Goal: Task Accomplishment & Management: Use online tool/utility

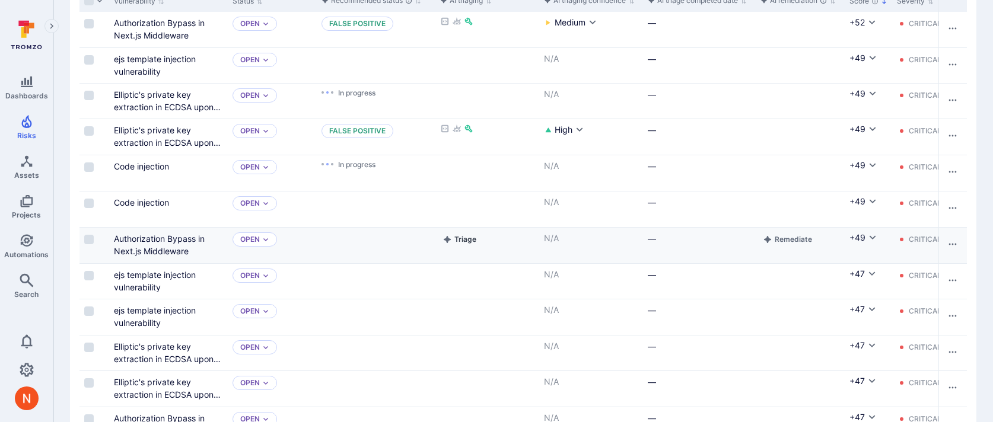
click at [453, 239] on button "Triage" at bounding box center [459, 240] width 39 height 14
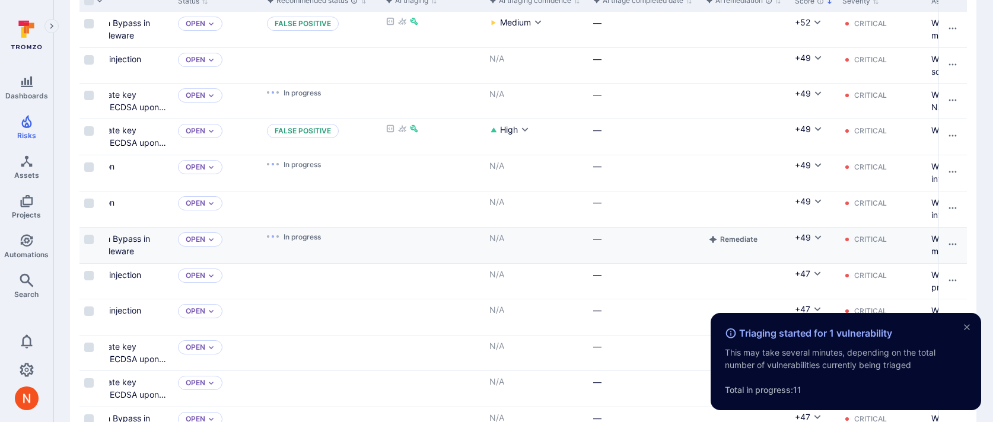
scroll to position [0, 359]
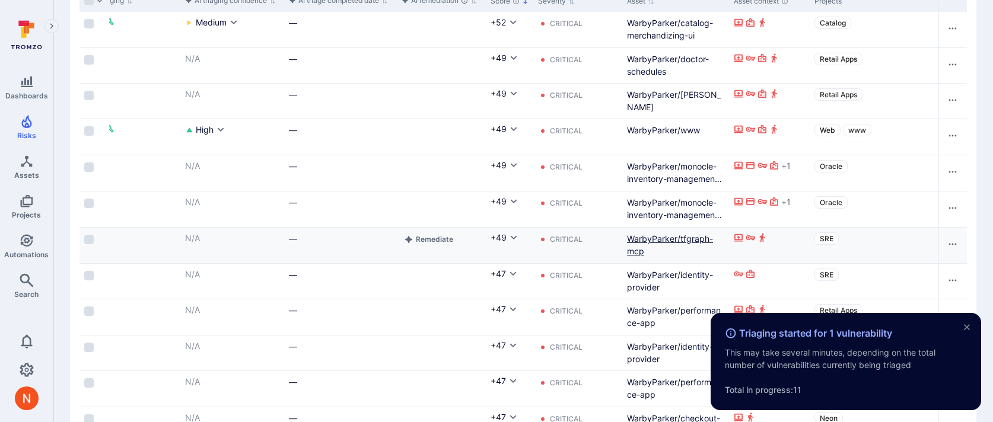
click at [637, 237] on link "WarbyParker/tfgraph-mcp" at bounding box center [670, 245] width 86 height 23
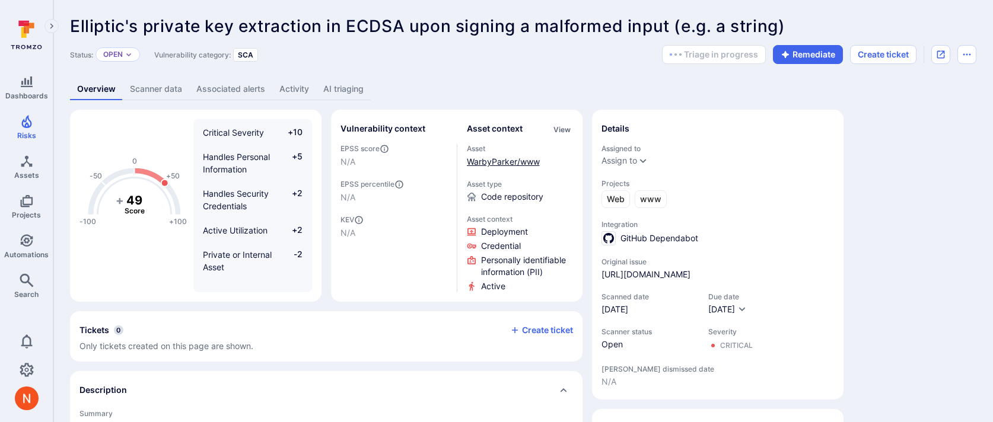
click at [511, 158] on link "WarbyParker/www" at bounding box center [503, 162] width 73 height 10
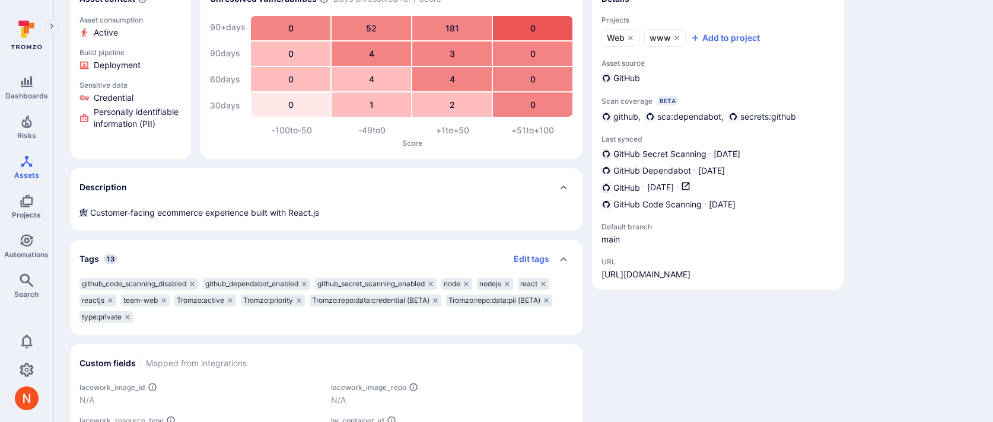
scroll to position [125, 0]
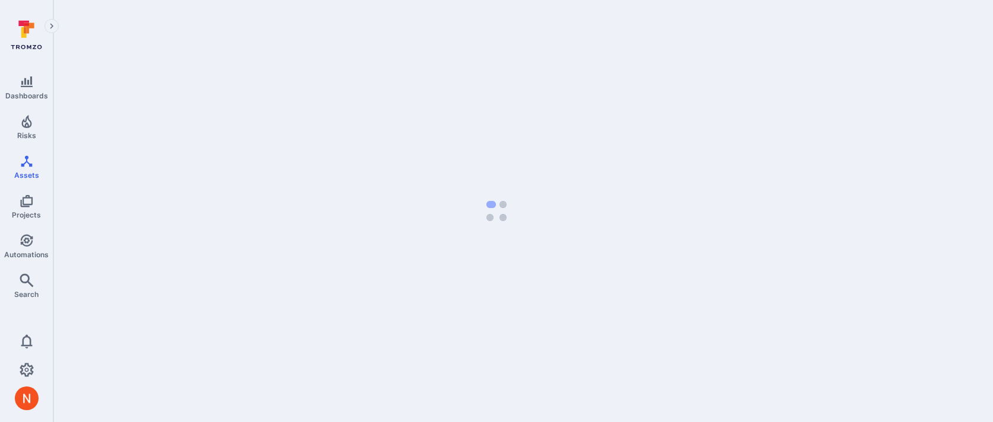
scroll to position [1, 0]
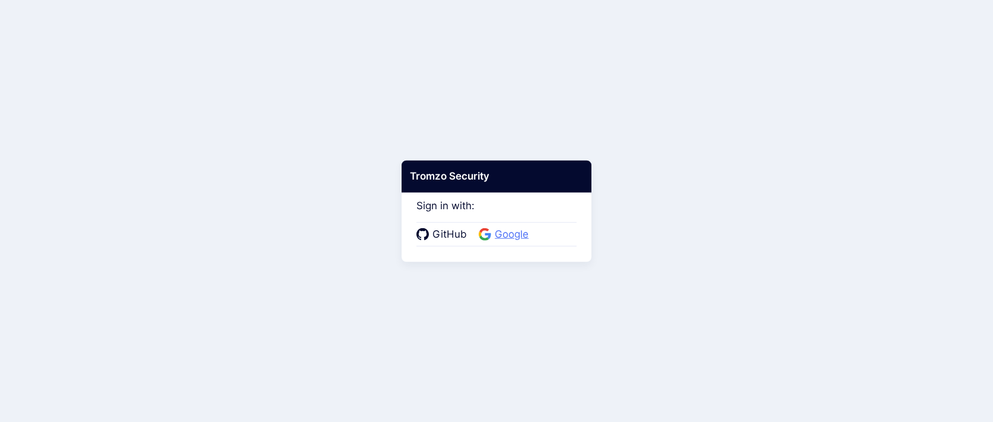
click at [485, 229] on icon at bounding box center [483, 230] width 9 height 5
